Goal: Information Seeking & Learning: Learn about a topic

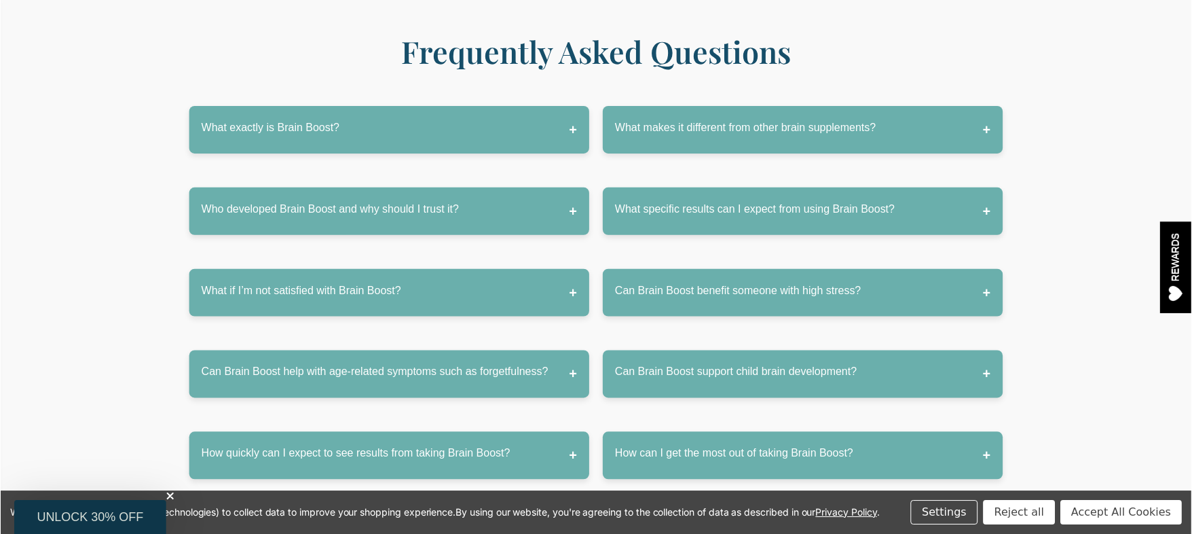
scroll to position [6856, 0]
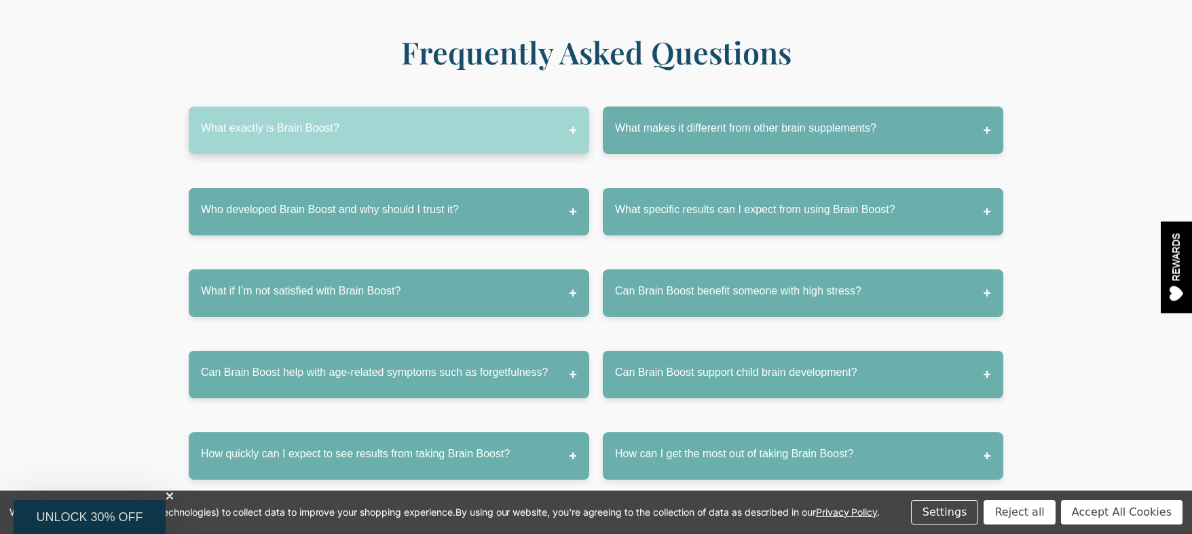
click at [467, 107] on button "What exactly is Brain Boost?" at bounding box center [389, 131] width 400 height 48
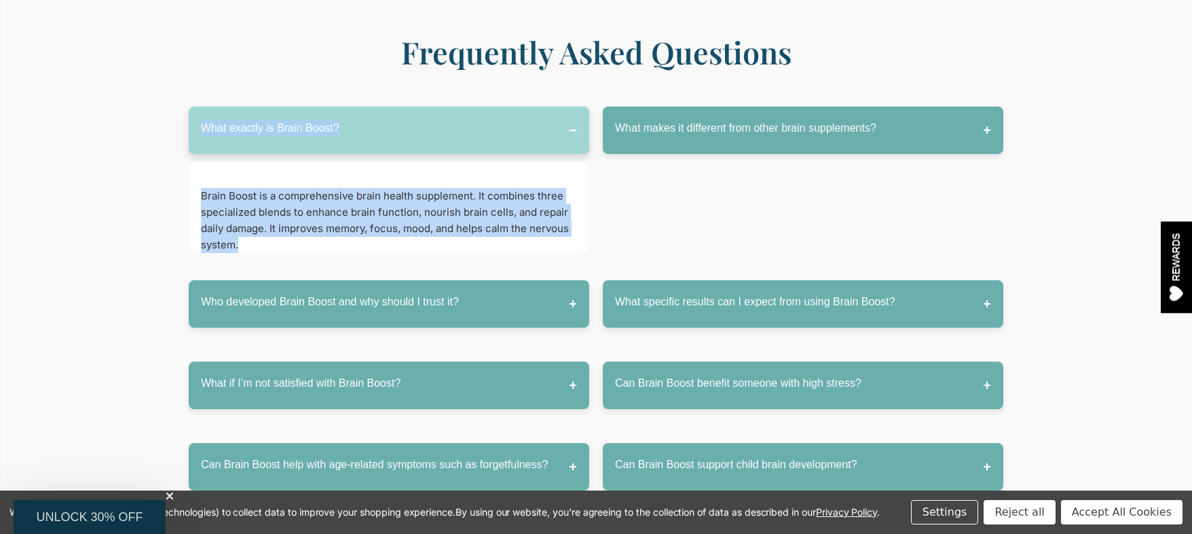
drag, startPoint x: 185, startPoint y: 79, endPoint x: 367, endPoint y: 203, distance: 219.9
click at [367, 203] on div "What exactly is Brain Boost? Brain Boost is a comprehensive brain health supple…" at bounding box center [596, 390] width 1159 height 595
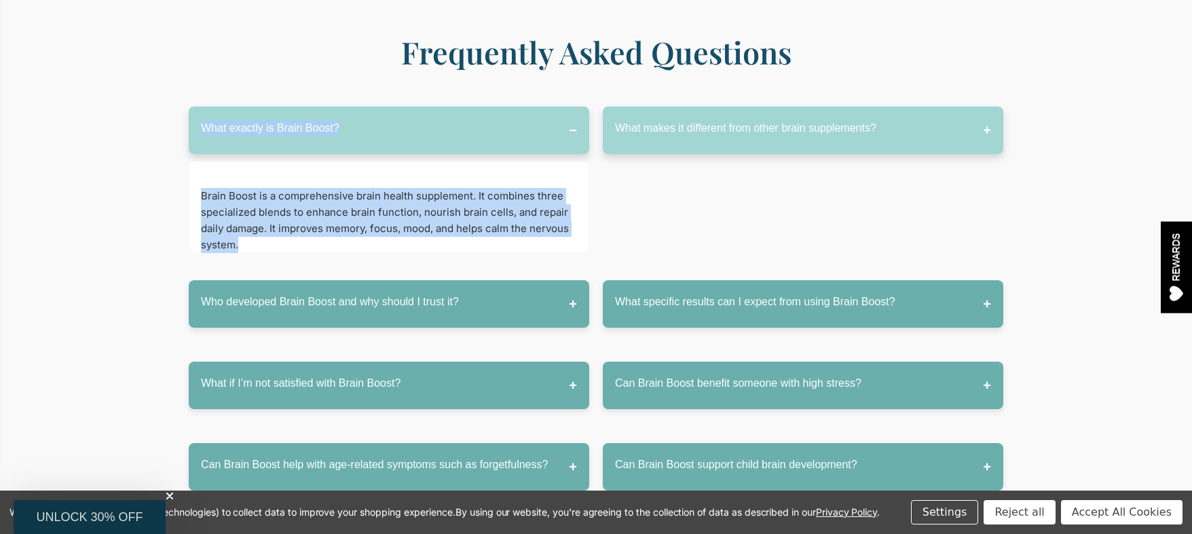
copy div "What exactly is Brain Boost? Brain Boost is a comprehensive brain health supple…"
click at [665, 107] on button "What makes it different from other brain supplements?" at bounding box center [803, 131] width 400 height 48
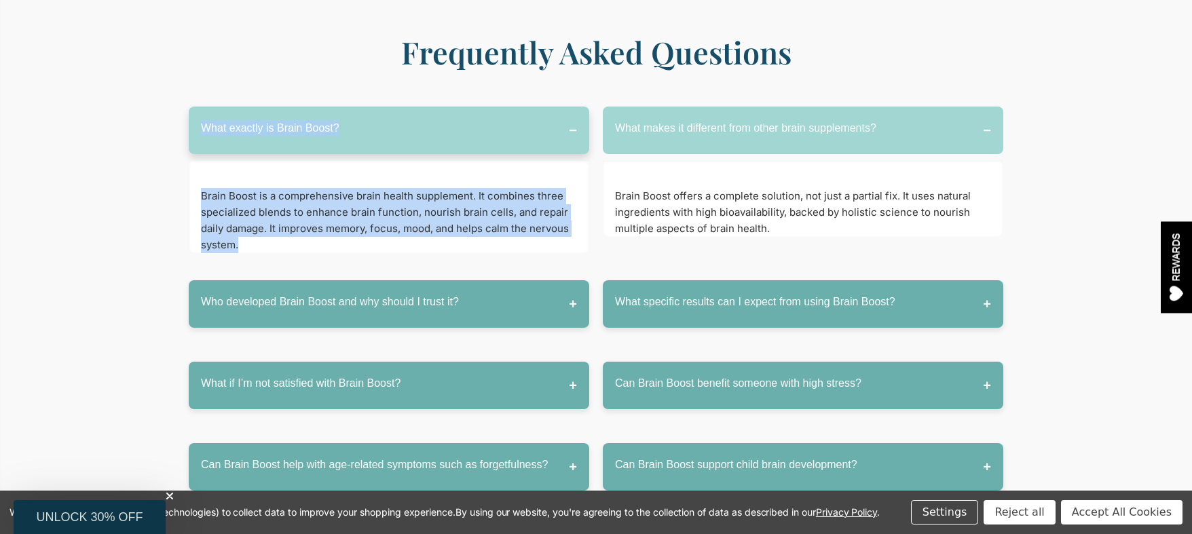
drag, startPoint x: 610, startPoint y: 80, endPoint x: 800, endPoint y: 193, distance: 220.7
click at [800, 193] on div "What makes it different from other brain supplements? Brain Boost offers a comp…" at bounding box center [803, 187] width 400 height 160
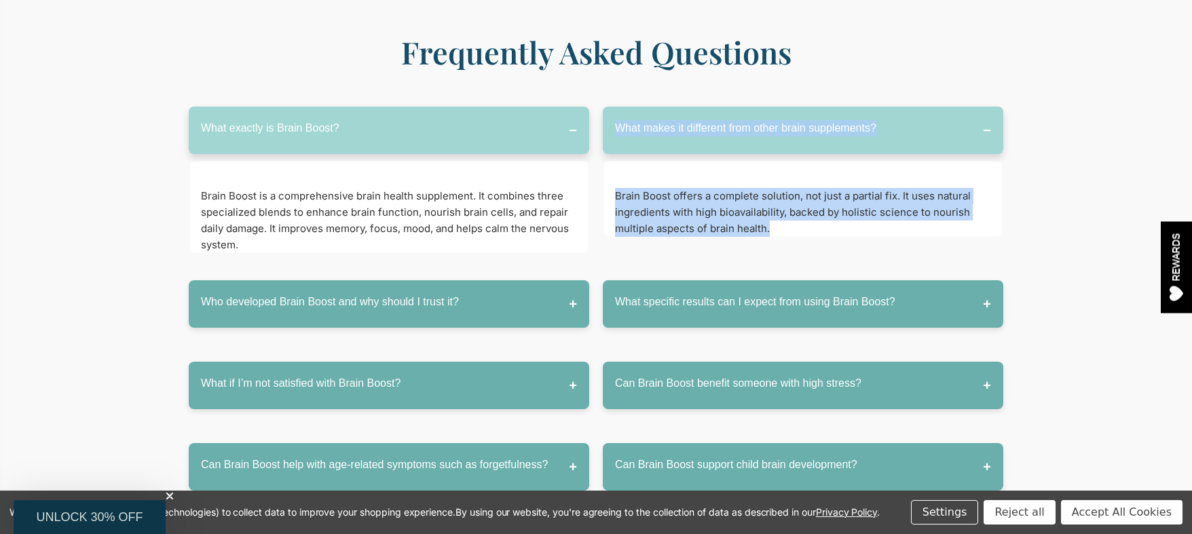
drag, startPoint x: 795, startPoint y: 196, endPoint x: 682, endPoint y: 77, distance: 164.2
click at [615, 107] on div "What makes it different from other brain supplements? Brain Boost offers a comp…" at bounding box center [803, 187] width 400 height 160
copy div "What makes it different from other brain supplements? Brain Boost offers a comp…"
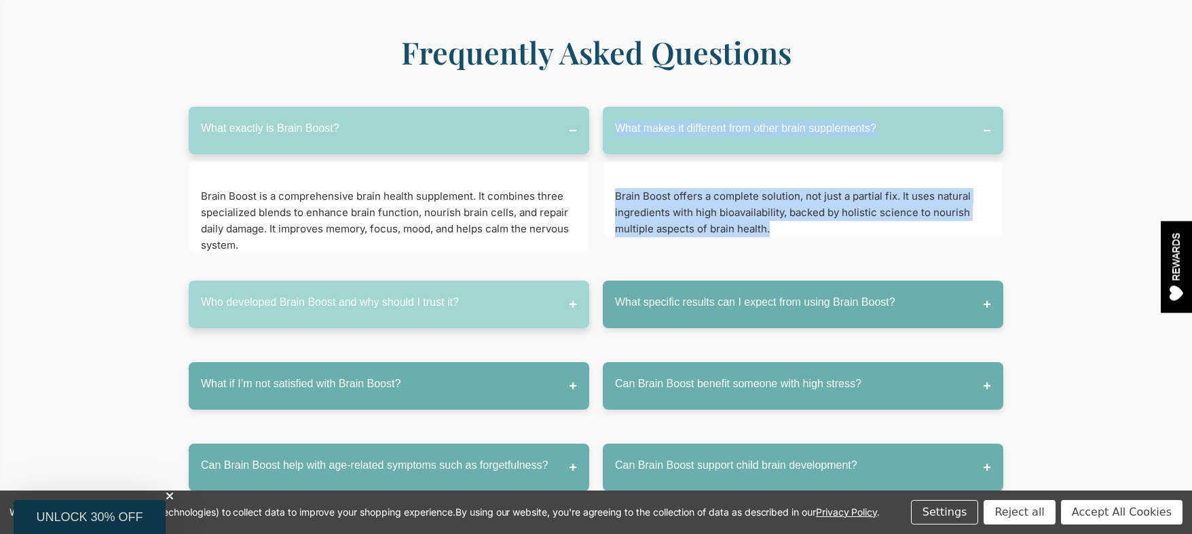
click at [436, 280] on button "Who developed Brain Boost and why should I trust it?" at bounding box center [389, 304] width 400 height 48
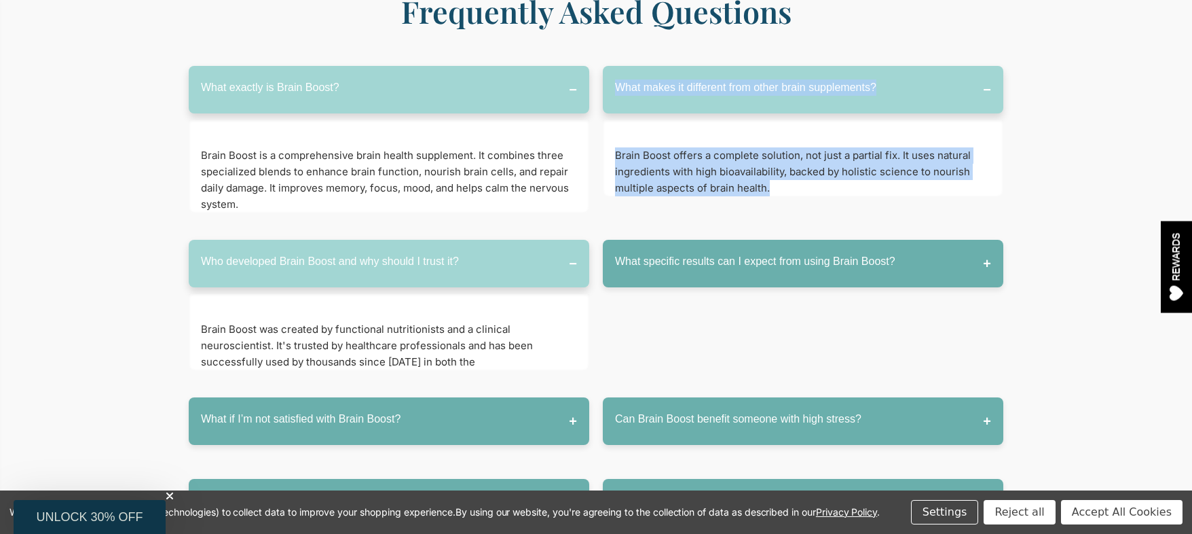
scroll to position [6923, 0]
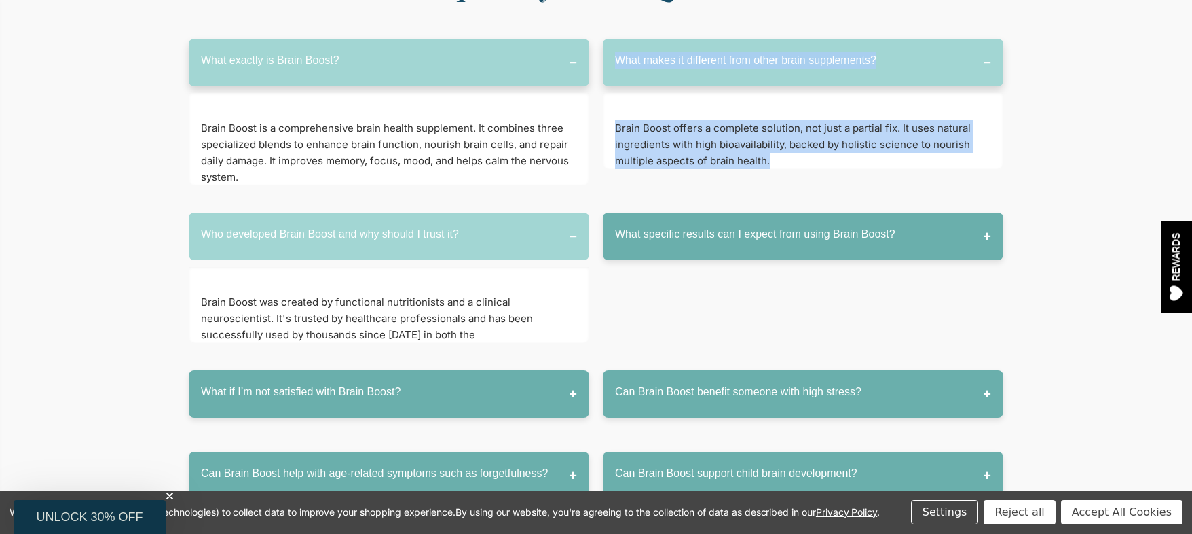
drag, startPoint x: 204, startPoint y: 189, endPoint x: 482, endPoint y: 295, distance: 296.9
click at [482, 295] on div "Who developed Brain Boost and why should I trust it? Brain Boost was created by…" at bounding box center [389, 284] width 400 height 144
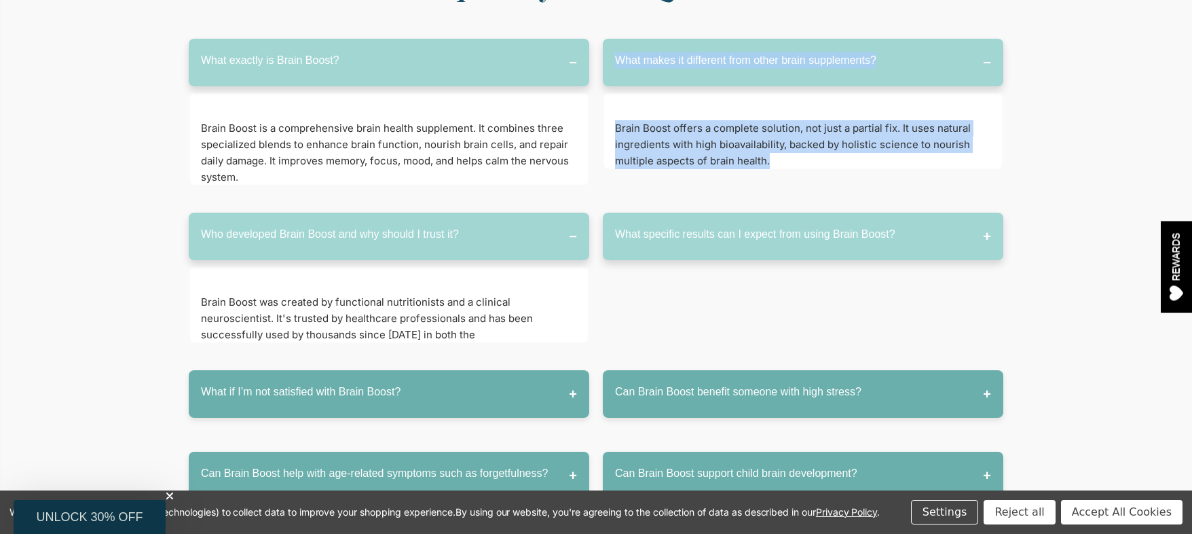
click at [748, 212] on button "What specific results can I expect from using Brain Boost?" at bounding box center [803, 236] width 400 height 48
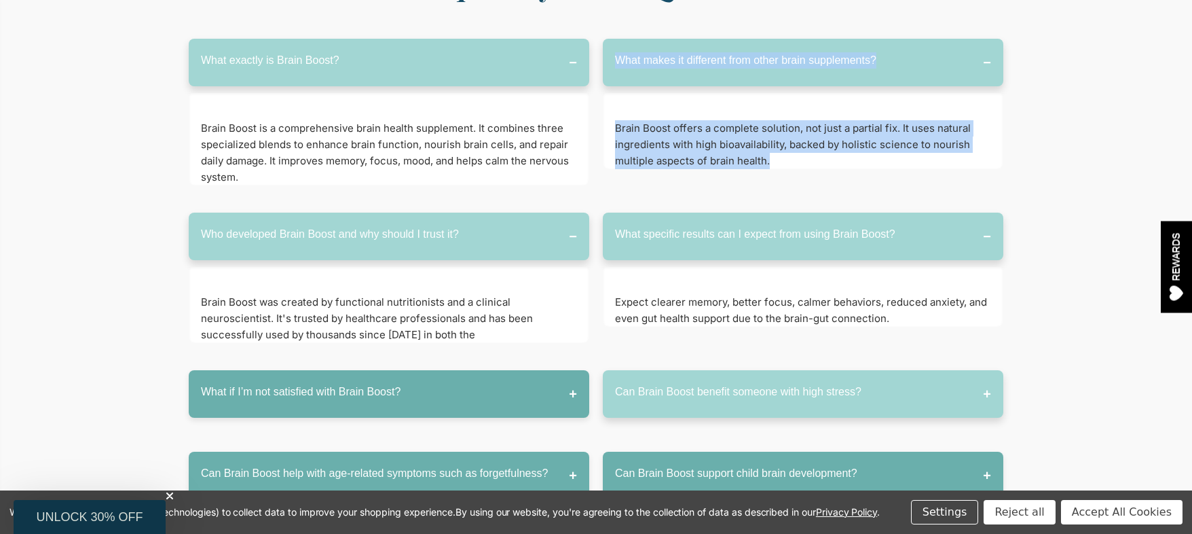
click at [709, 370] on button "Can Brain Boost benefit someone with high stress?" at bounding box center [803, 394] width 400 height 48
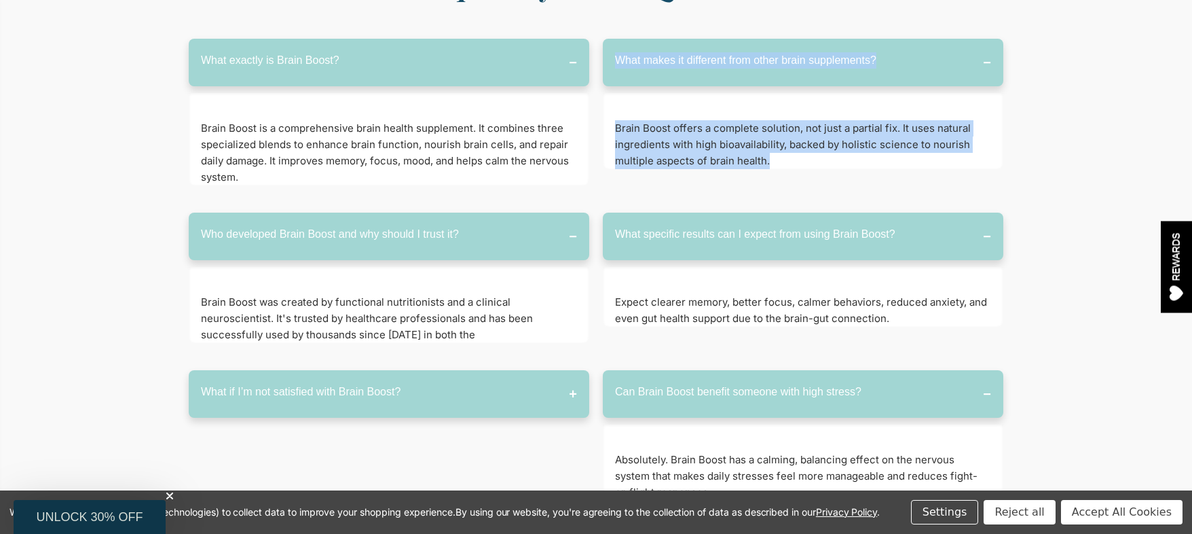
click at [520, 370] on button "What if I’m not satisfied with Brain Boost?" at bounding box center [389, 394] width 400 height 48
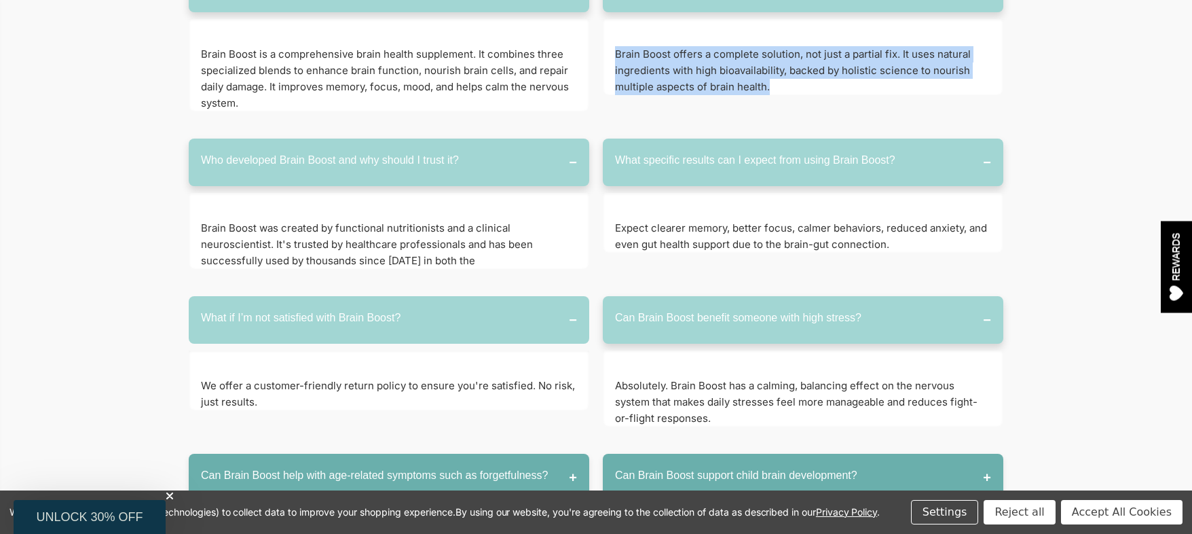
scroll to position [7127, 0]
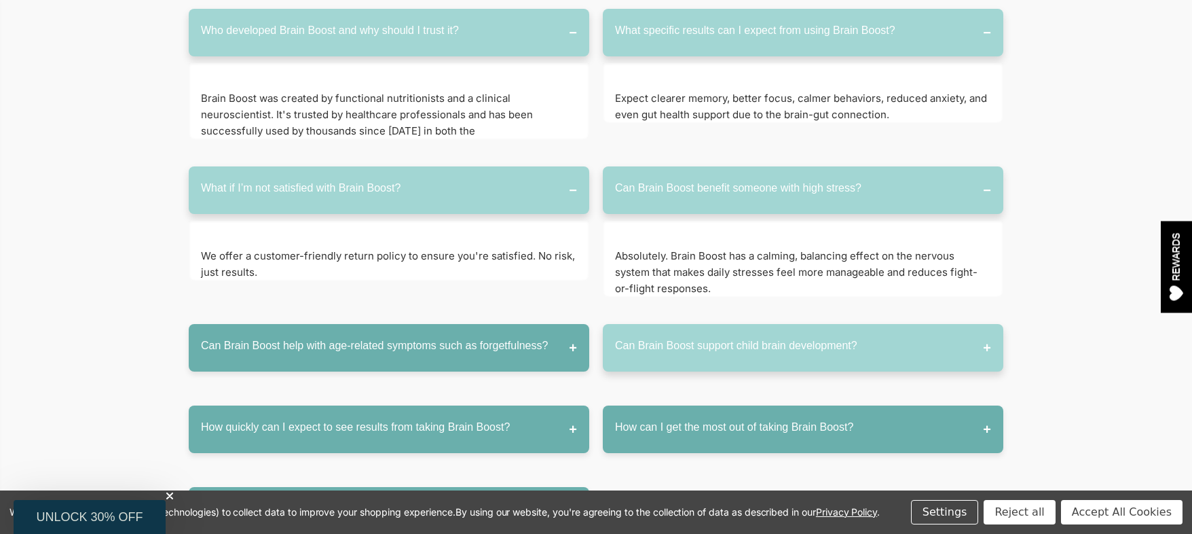
click at [713, 324] on button "Can Brain Boost support child brain development?" at bounding box center [803, 348] width 400 height 48
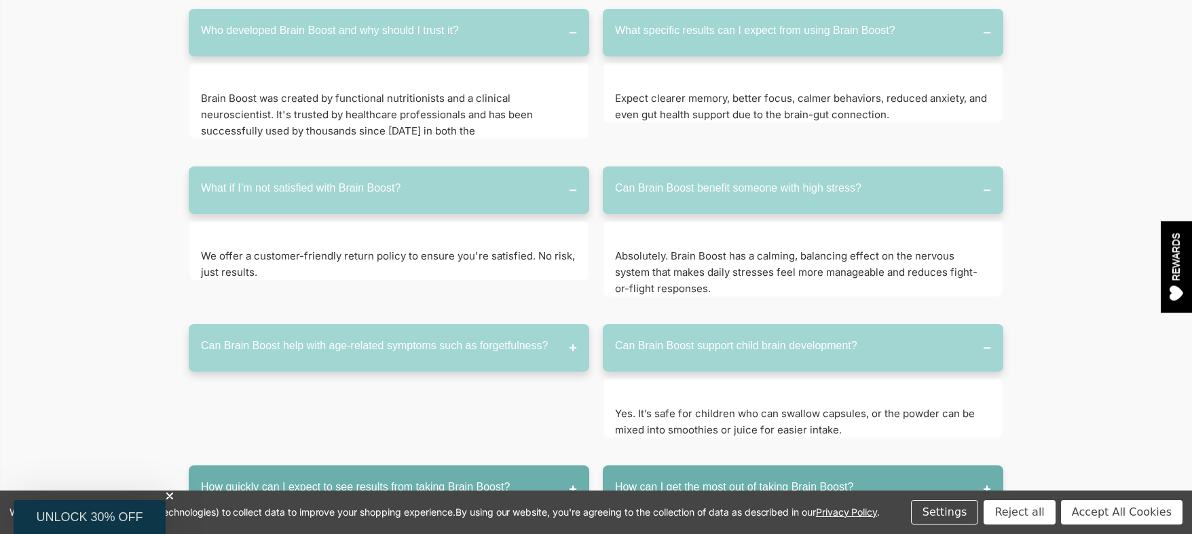
click at [460, 324] on button "Can Brain Boost help with age-related symptoms such as forgetfulness?" at bounding box center [389, 348] width 400 height 48
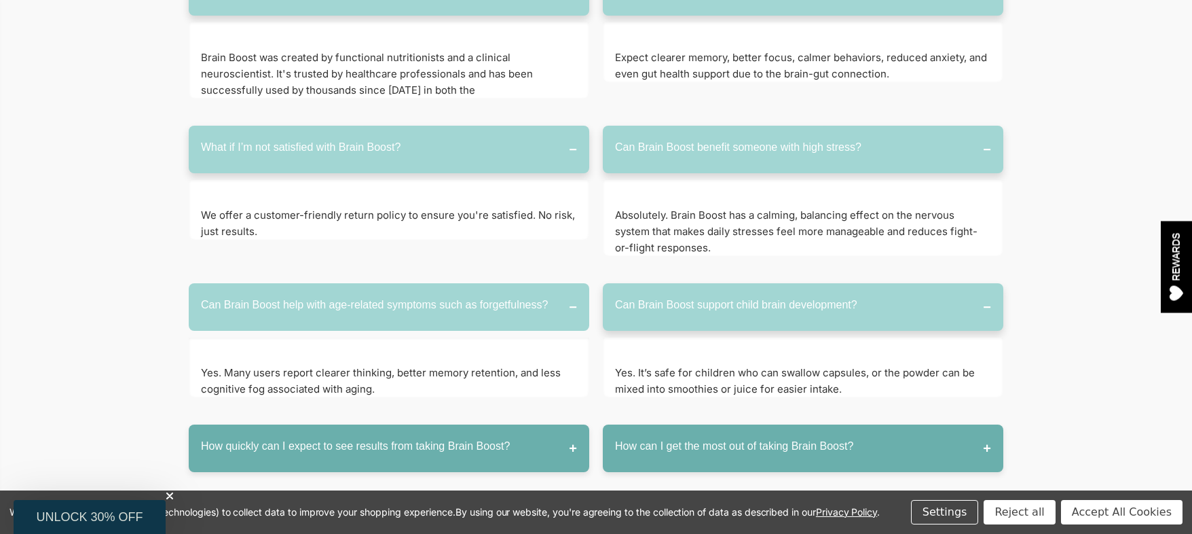
scroll to position [7263, 0]
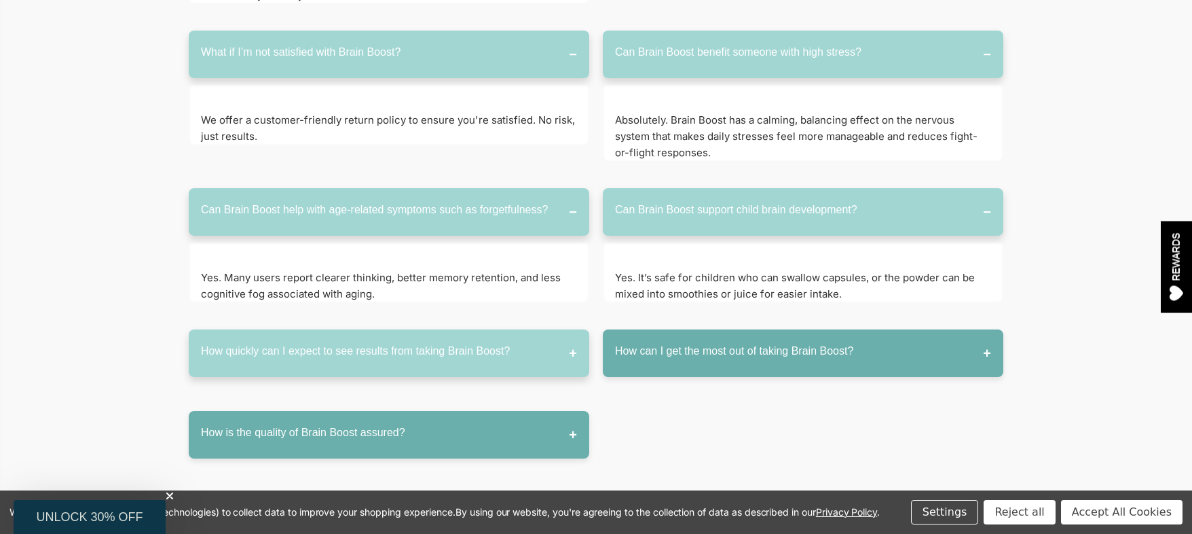
click at [445, 329] on button "How quickly can I expect to see results from taking Brain Boost?" at bounding box center [389, 353] width 400 height 48
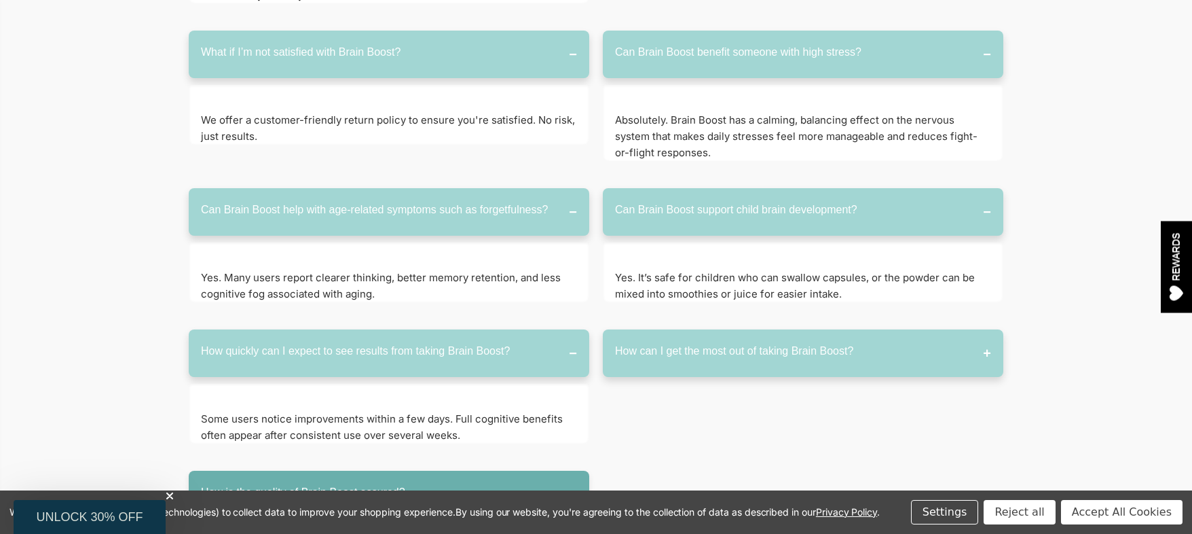
click at [713, 329] on button "How can I get the most out of taking Brain Boost?" at bounding box center [803, 353] width 400 height 48
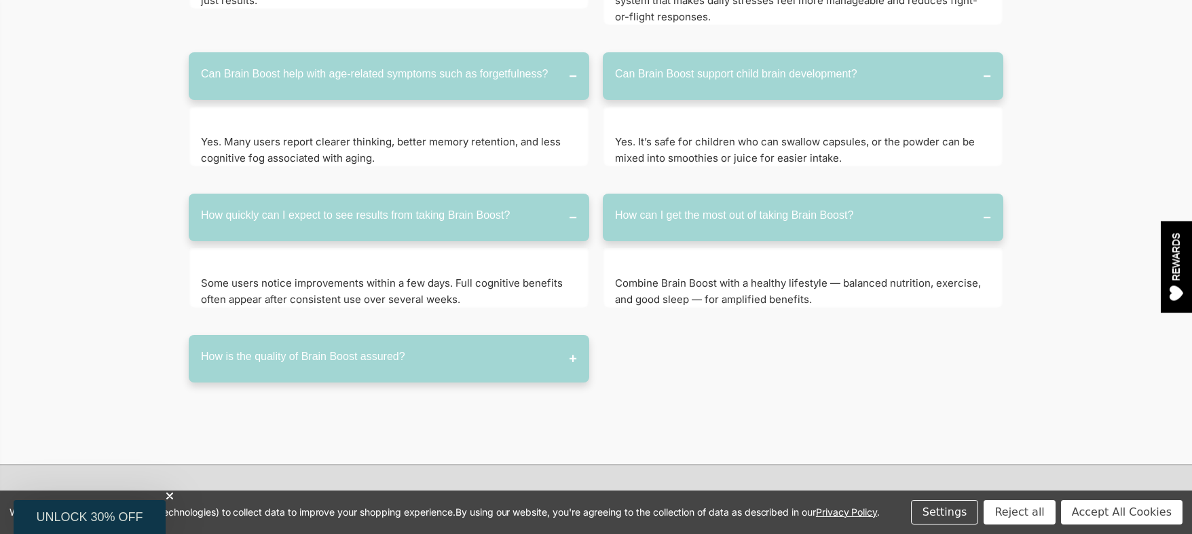
click at [479, 335] on button "How is the quality of Brain Boost assured?" at bounding box center [389, 359] width 400 height 48
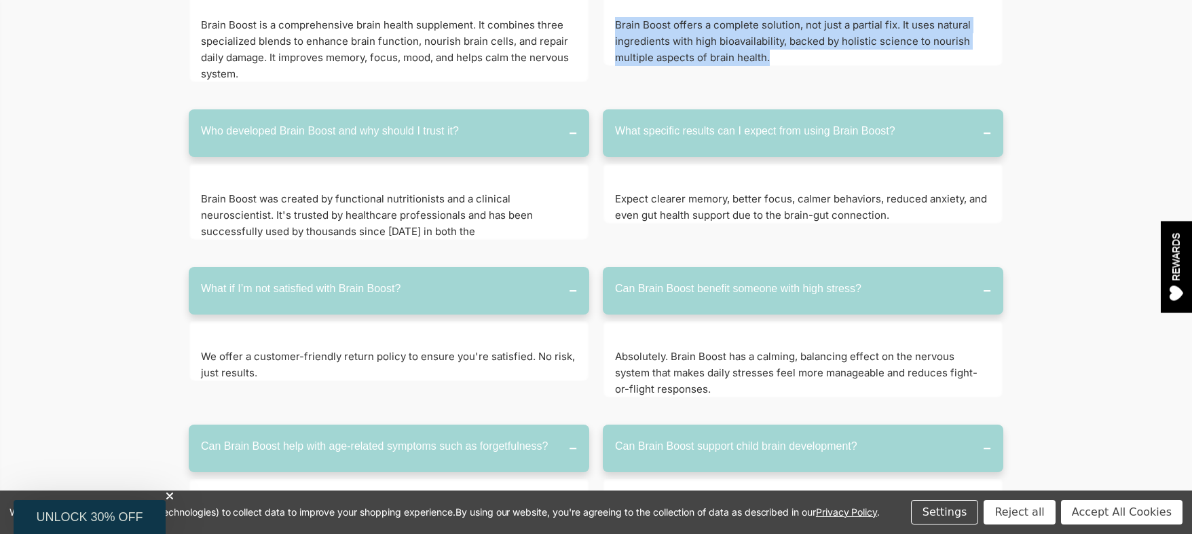
scroll to position [6991, 0]
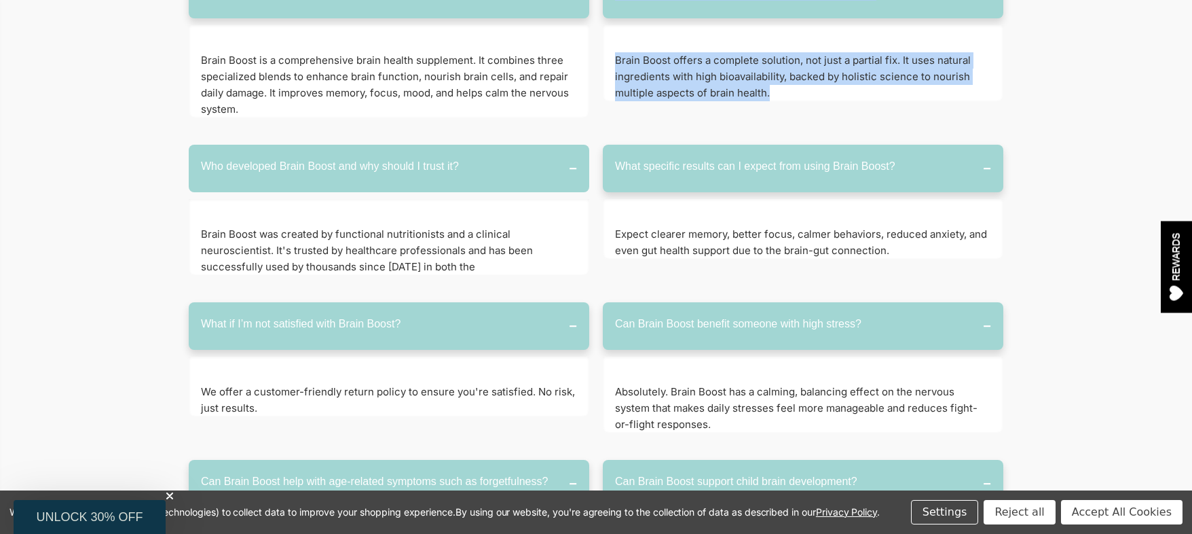
drag, startPoint x: 194, startPoint y: 106, endPoint x: 505, endPoint y: 226, distance: 333.3
click at [516, 228] on div "Who developed Brain Boost and why should I trust it? Brain Boost was created by…" at bounding box center [389, 217] width 400 height 144
drag, startPoint x: 195, startPoint y: 120, endPoint x: 562, endPoint y: 234, distance: 383.9
click at [576, 239] on div "Who developed Brain Boost and why should I trust it? Brain Boost was created by…" at bounding box center [389, 217] width 400 height 144
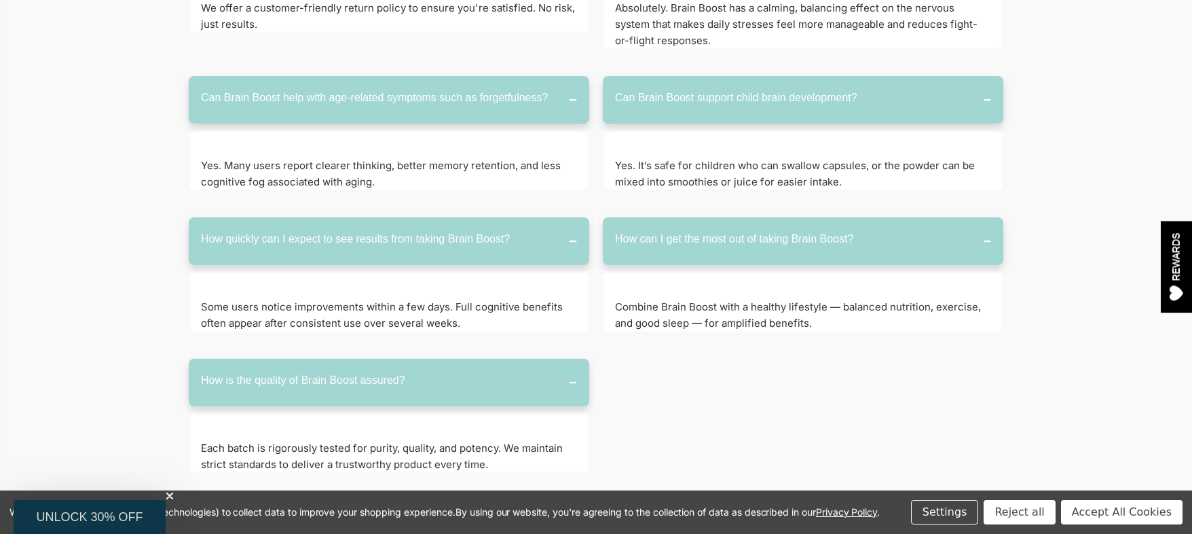
scroll to position [7466, 0]
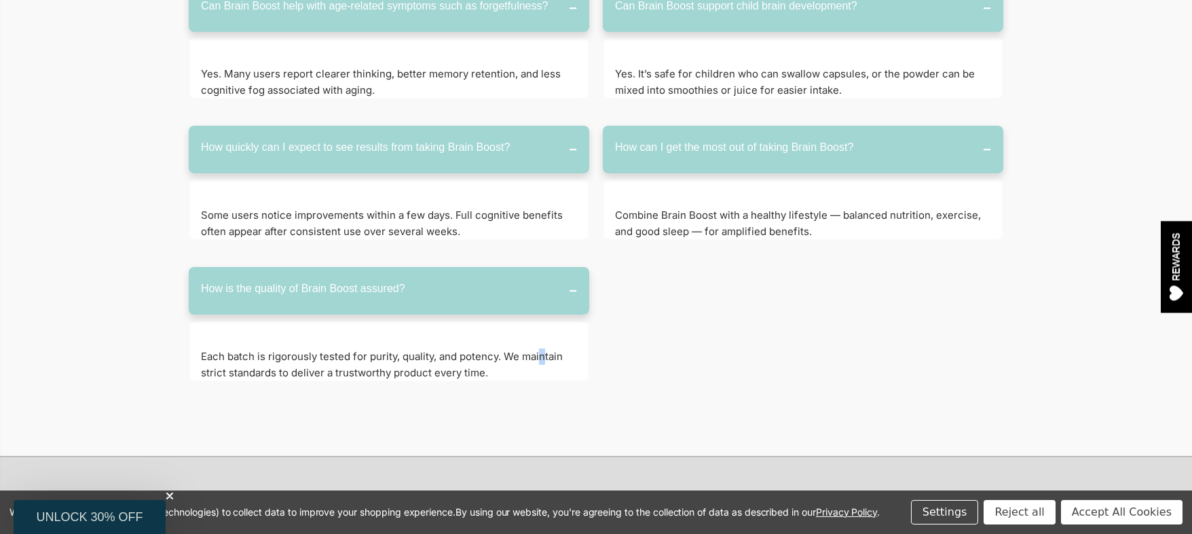
click at [540, 348] on p "Each batch is rigorously tested for purity, quality, and potency. We maintain s…" at bounding box center [389, 364] width 376 height 33
click at [528, 348] on p "Each batch is rigorously tested for purity, quality, and potency. We maintain s…" at bounding box center [389, 364] width 376 height 33
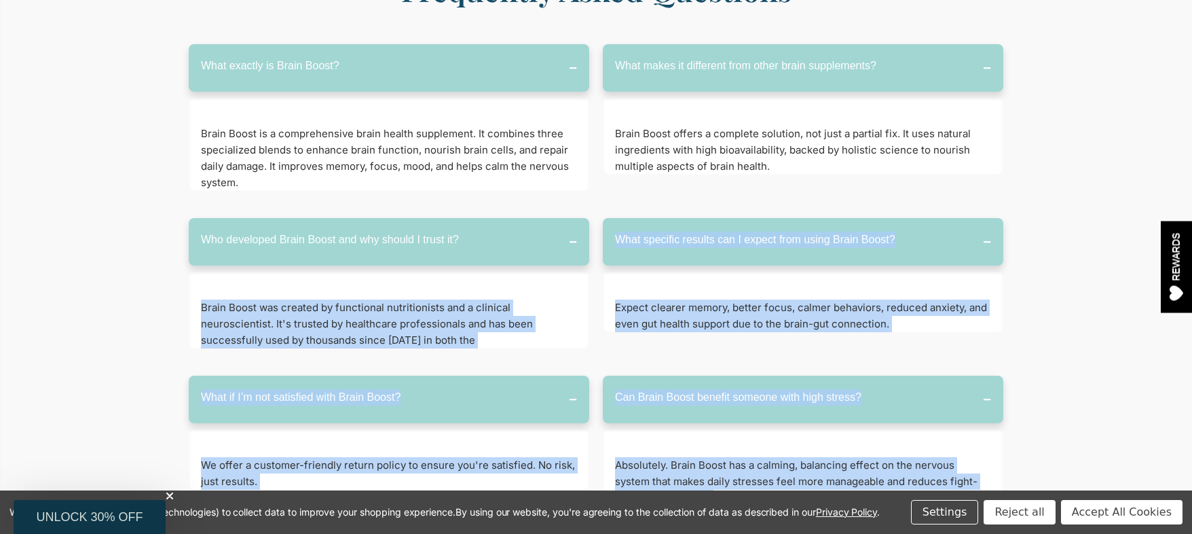
scroll to position [6856, 0]
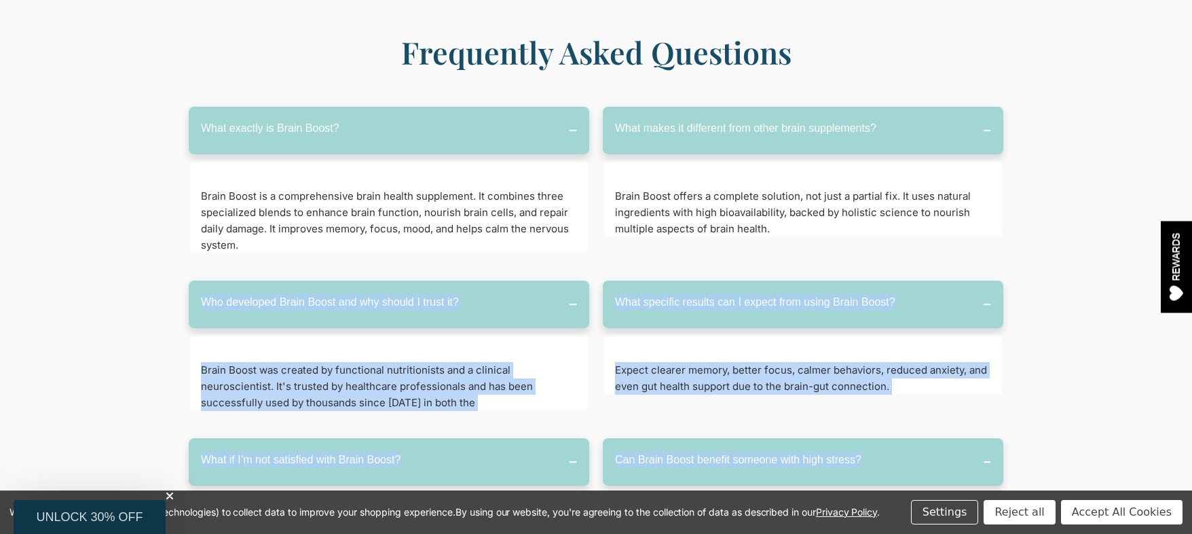
drag, startPoint x: 524, startPoint y: 333, endPoint x: 187, endPoint y: 244, distance: 348.2
copy div "Lor ipsumdolo Sitam Conse adi eli seddoe T incid ut? Labor Etdol mag aliquae ad…"
